Goal: Task Accomplishment & Management: Manage account settings

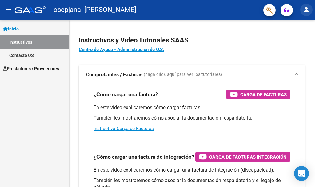
click at [304, 12] on mat-icon "person" at bounding box center [306, 9] width 7 height 7
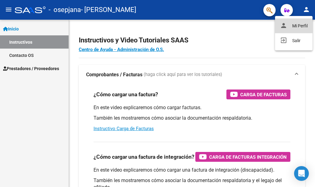
click at [294, 26] on button "person Mi Perfil" at bounding box center [294, 25] width 38 height 15
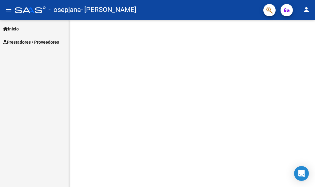
click at [307, 10] on mat-icon "person" at bounding box center [306, 9] width 7 height 7
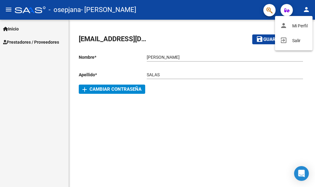
click at [118, 89] on div at bounding box center [157, 93] width 315 height 187
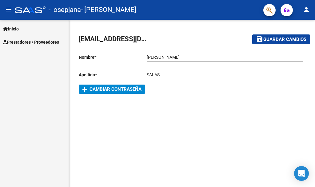
click at [113, 88] on span "add Cambiar Contraseña" at bounding box center [111, 89] width 59 height 6
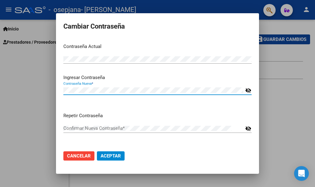
click at [250, 87] on mat-icon "visibility_off" at bounding box center [248, 90] width 6 height 7
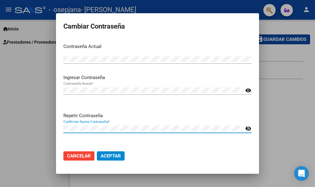
click at [110, 159] on span "Aceptar" at bounding box center [111, 156] width 20 height 6
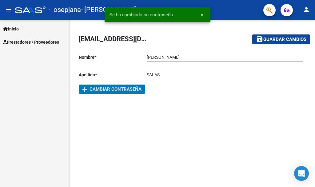
click at [307, 14] on button "person" at bounding box center [306, 10] width 12 height 12
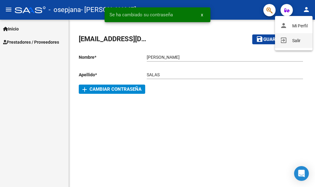
click at [292, 43] on button "exit_to_app Salir" at bounding box center [294, 40] width 38 height 15
